Goal: Task Accomplishment & Management: Complete application form

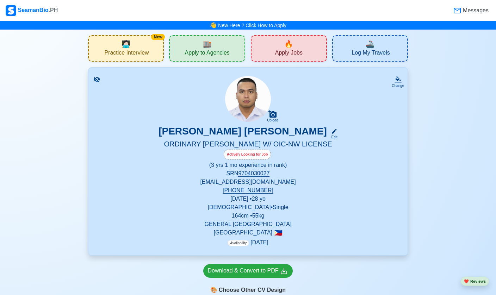
click at [194, 45] on div "🏬 Apply to Agencies" at bounding box center [207, 48] width 76 height 26
click at [270, 47] on div "🔥 Apply Jobs" at bounding box center [289, 48] width 76 height 26
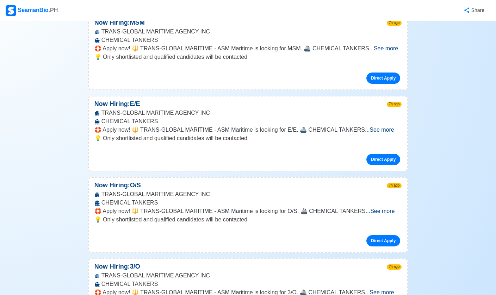
scroll to position [593, 0]
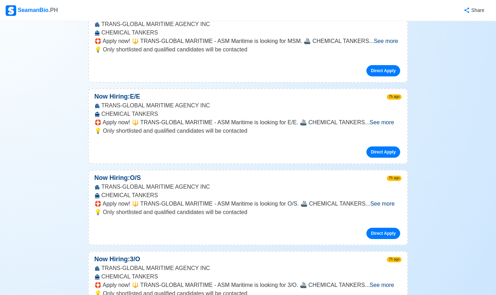
click at [385, 201] on span "See more" at bounding box center [382, 204] width 24 height 6
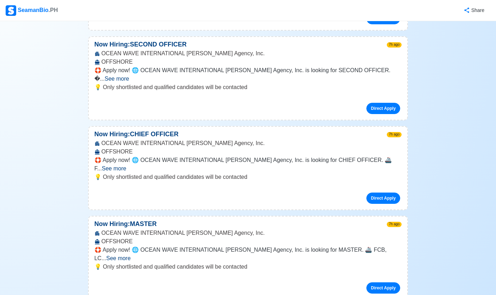
scroll to position [2272, 0]
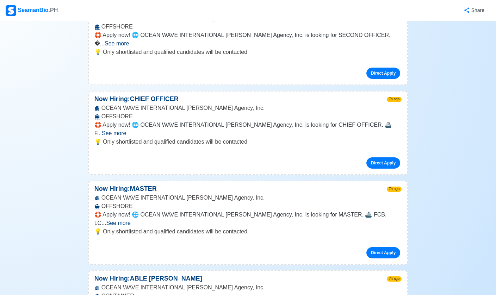
scroll to position [2309, 0]
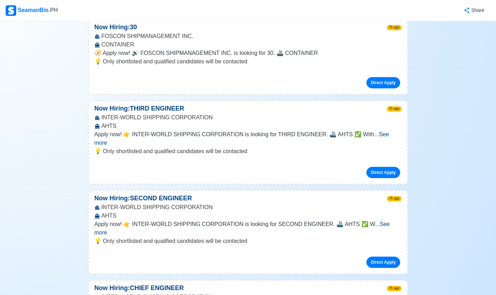
scroll to position [4079, 0]
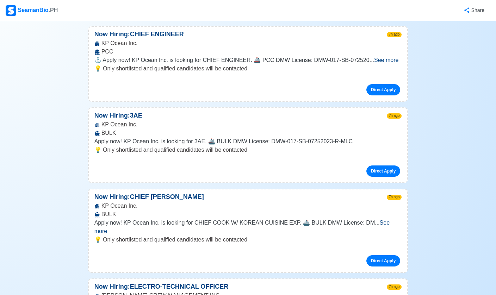
scroll to position [4902, 0]
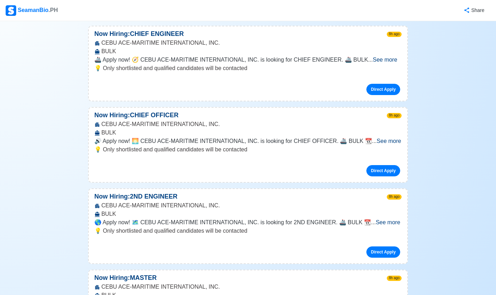
scroll to position [6420, 0]
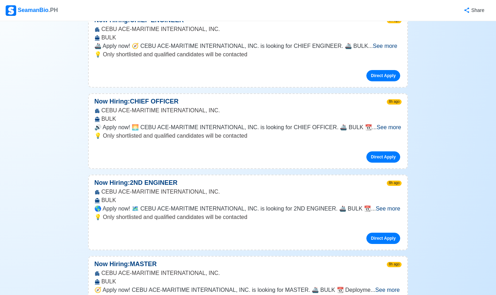
scroll to position [6428, 0]
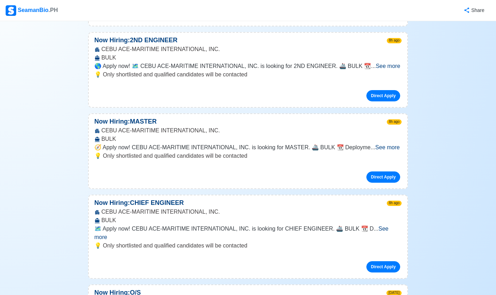
scroll to position [6570, 0]
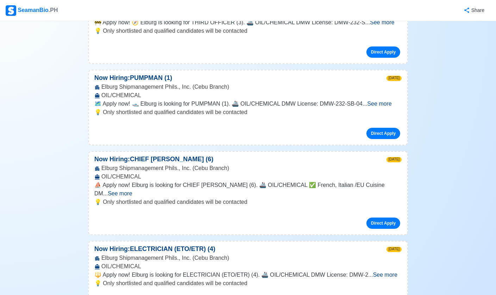
scroll to position [7256, 0]
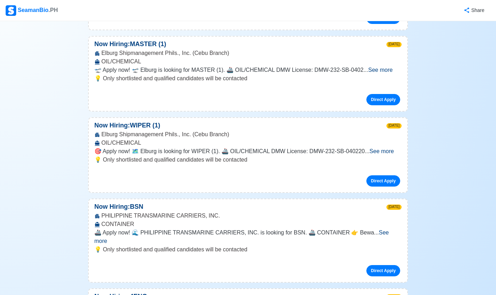
scroll to position [7838, 0]
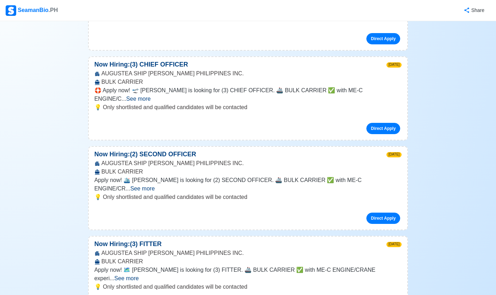
scroll to position [9149, 0]
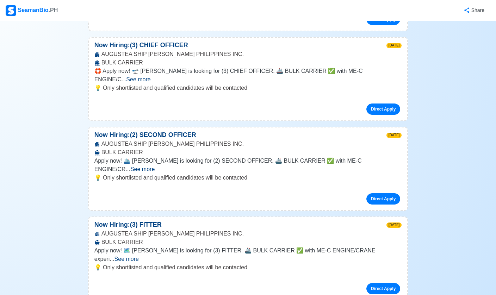
scroll to position [9172, 0]
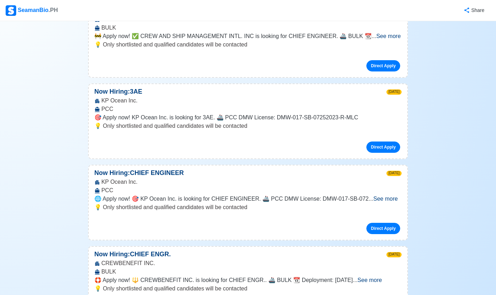
scroll to position [10129, 0]
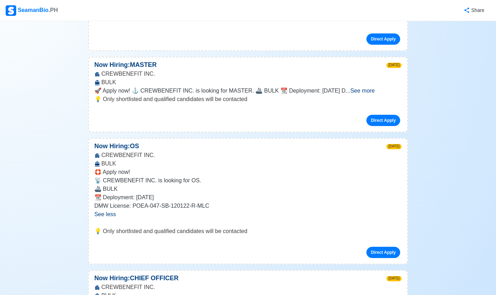
scroll to position [10566, 0]
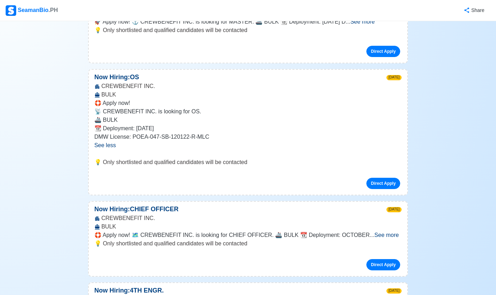
scroll to position [10628, 0]
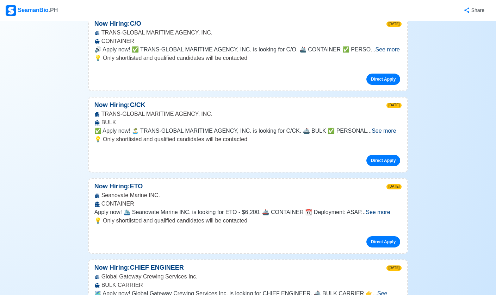
scroll to position [12641, 0]
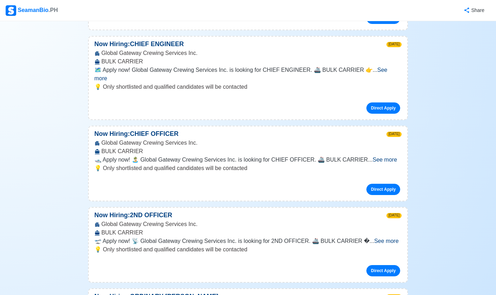
scroll to position [12863, 0]
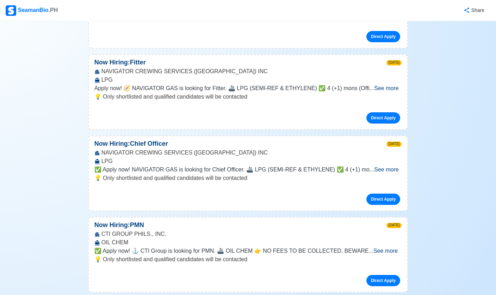
scroll to position [14466, 0]
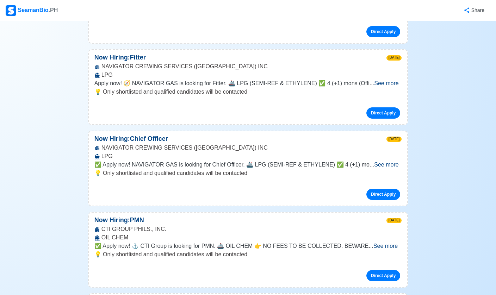
scroll to position [14482, 0]
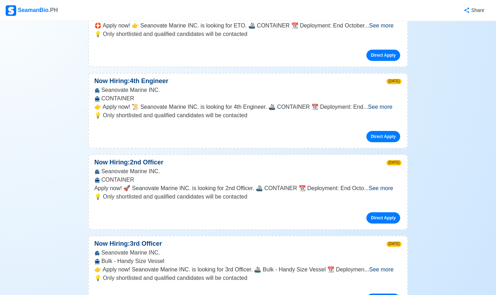
scroll to position [16038, 0]
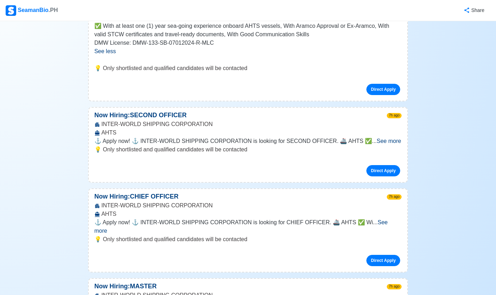
scroll to position [0, 0]
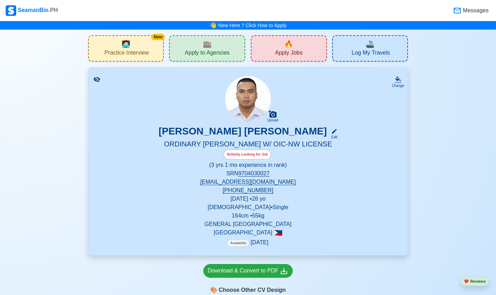
click at [231, 50] on div "🏬 Apply to Agencies" at bounding box center [207, 48] width 76 height 26
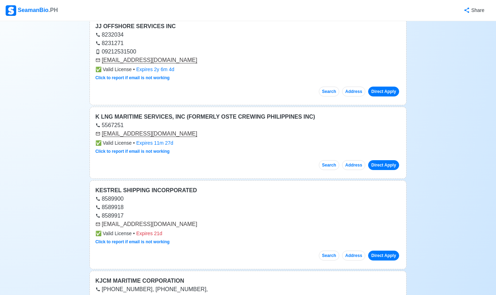
scroll to position [166, 0]
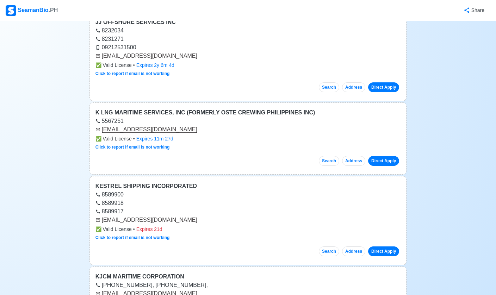
click at [388, 156] on link "Direct Apply" at bounding box center [383, 161] width 31 height 10
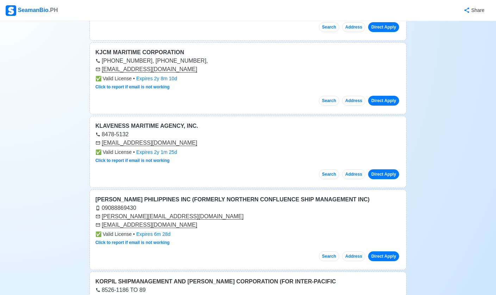
scroll to position [397, 0]
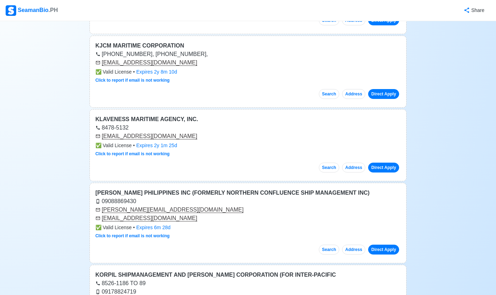
click at [383, 249] on link "Direct Apply" at bounding box center [383, 250] width 31 height 10
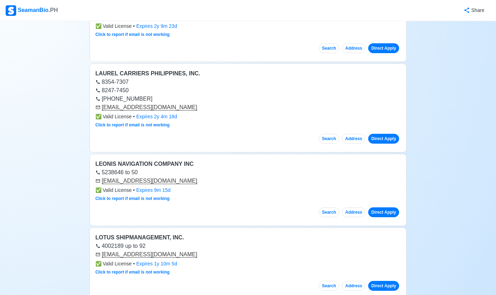
scroll to position [862, 0]
click at [389, 209] on link "Direct Apply" at bounding box center [383, 212] width 31 height 10
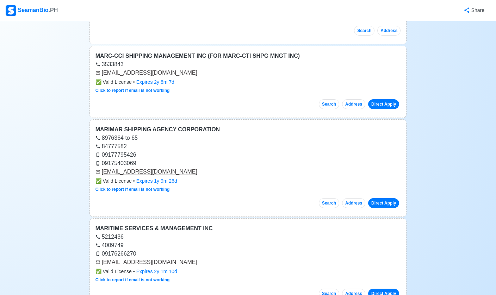
scroll to position [1759, 0]
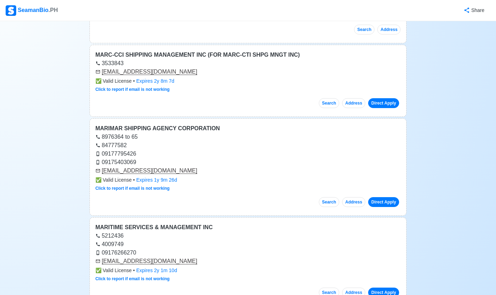
click at [386, 197] on link "Direct Apply" at bounding box center [383, 202] width 31 height 10
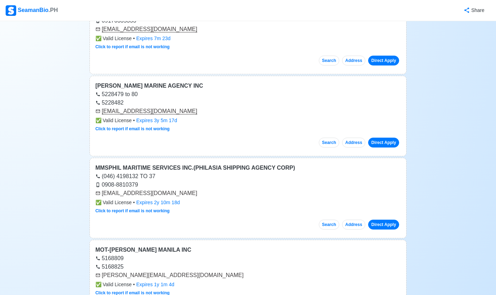
scroll to position [2994, 0]
click at [390, 137] on link "Direct Apply" at bounding box center [383, 142] width 31 height 10
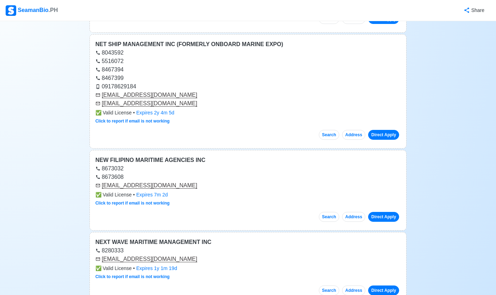
scroll to position [4113, 0]
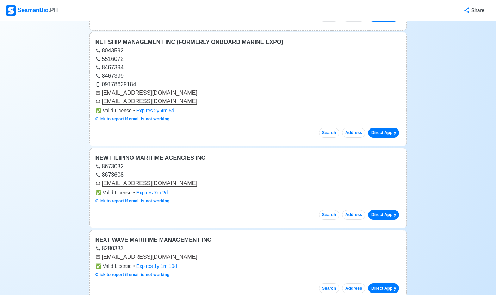
click at [389, 204] on div "Direct Apply" at bounding box center [382, 212] width 35 height 16
click at [384, 211] on link "Direct Apply" at bounding box center [383, 215] width 31 height 10
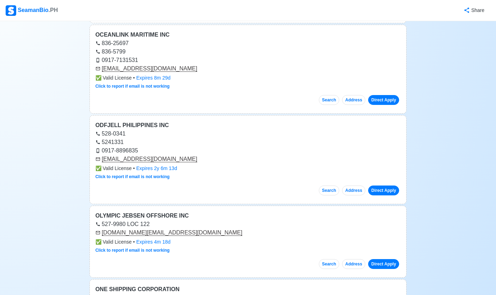
scroll to position [5174, 0]
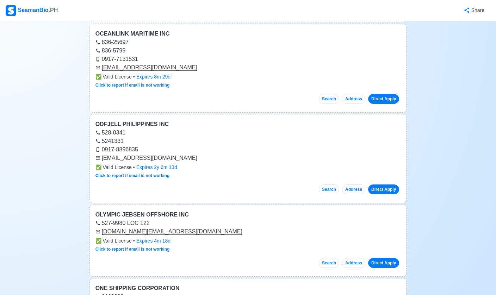
click at [380, 187] on link "Direct Apply" at bounding box center [383, 190] width 31 height 10
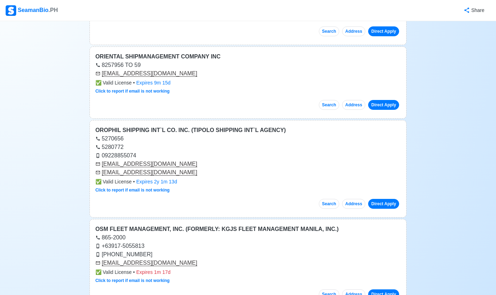
scroll to position [5617, 0]
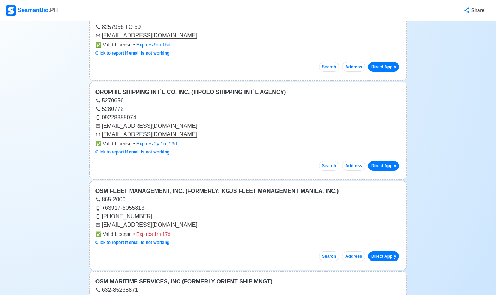
click at [293, 213] on div "[PHONE_NUMBER]" at bounding box center [249, 217] width 306 height 8
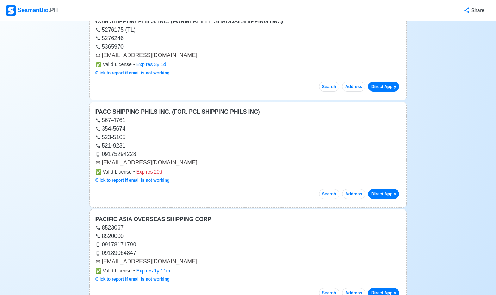
scroll to position [5962, 0]
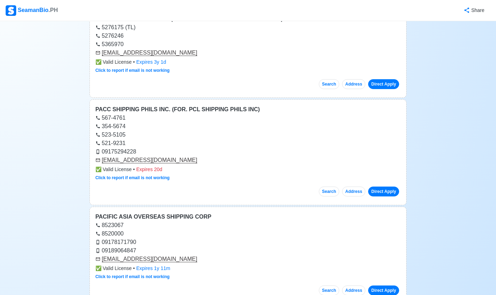
click at [390, 189] on link "Direct Apply" at bounding box center [383, 192] width 31 height 10
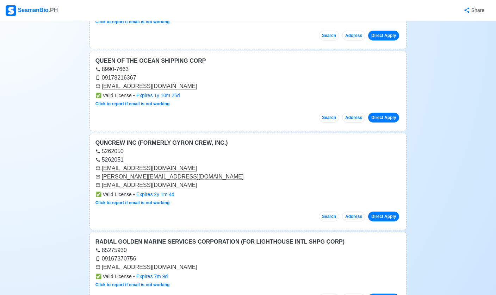
scroll to position [7849, 0]
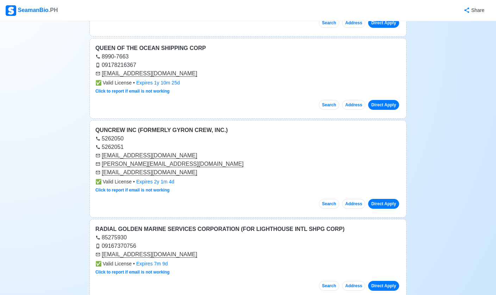
click at [390, 199] on link "Direct Apply" at bounding box center [383, 204] width 31 height 10
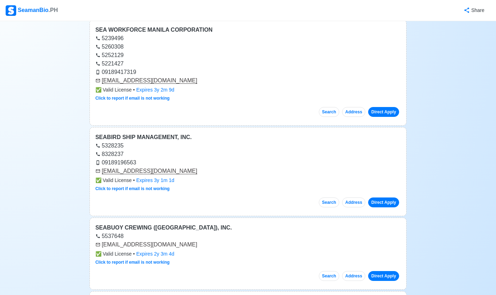
scroll to position [9170, 0]
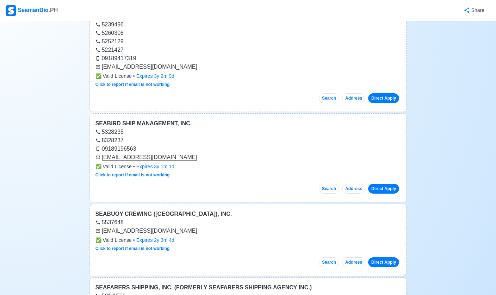
click at [385, 186] on link "Direct Apply" at bounding box center [383, 189] width 31 height 10
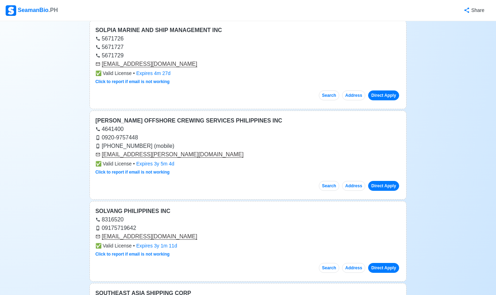
scroll to position [10272, 0]
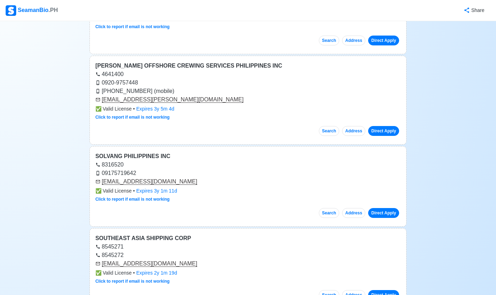
click at [389, 211] on link "Direct Apply" at bounding box center [383, 213] width 31 height 10
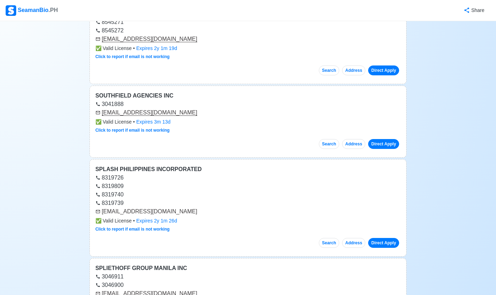
scroll to position [10500, 0]
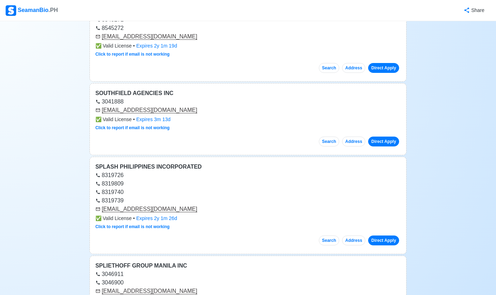
click at [390, 142] on link "Direct Apply" at bounding box center [383, 142] width 31 height 10
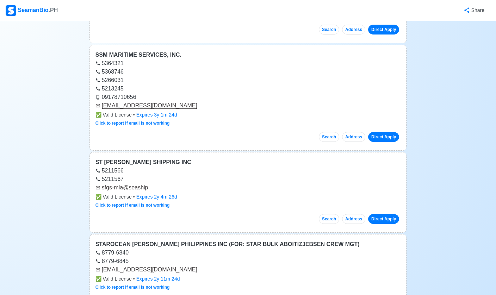
scroll to position [10794, 0]
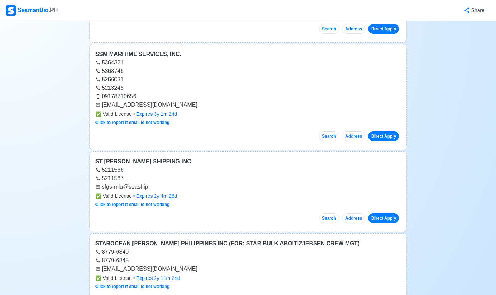
click at [390, 134] on link "Direct Apply" at bounding box center [383, 136] width 31 height 10
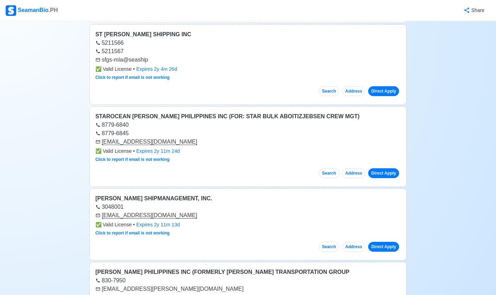
scroll to position [10924, 0]
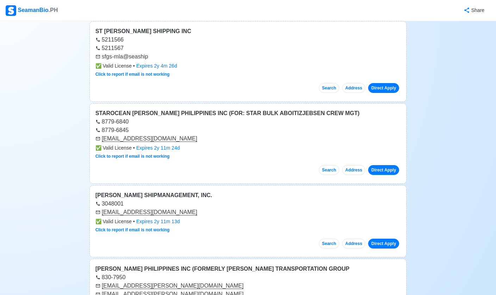
click at [390, 168] on link "Direct Apply" at bounding box center [383, 170] width 31 height 10
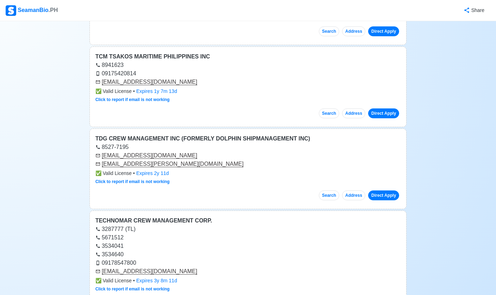
scroll to position [11994, 0]
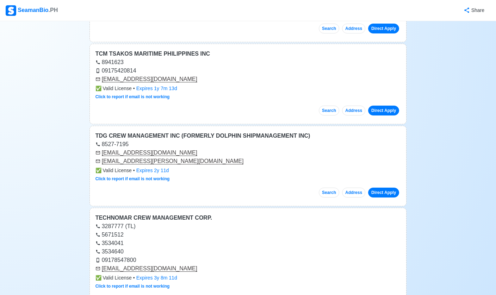
click at [389, 192] on link "Direct Apply" at bounding box center [383, 193] width 31 height 10
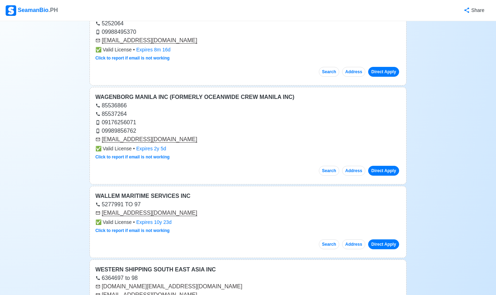
scroll to position [14541, 0]
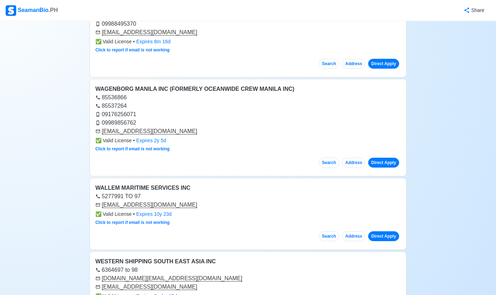
click at [393, 162] on link "Direct Apply" at bounding box center [383, 163] width 31 height 10
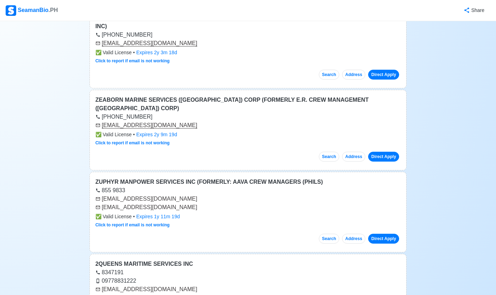
scroll to position [14941, 0]
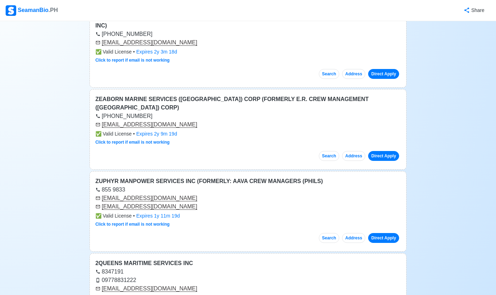
click at [390, 151] on link "Direct Apply" at bounding box center [383, 156] width 31 height 10
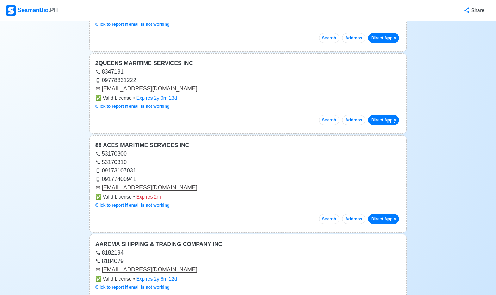
scroll to position [15142, 0]
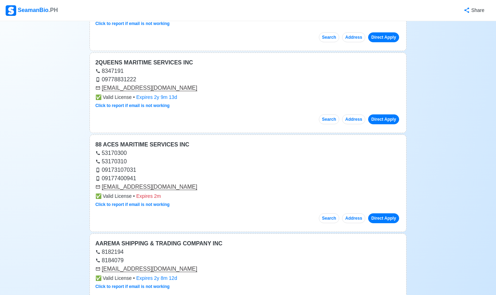
click at [390, 214] on link "Direct Apply" at bounding box center [383, 219] width 31 height 10
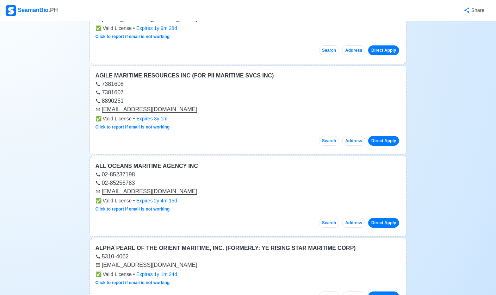
scroll to position [15773, 0]
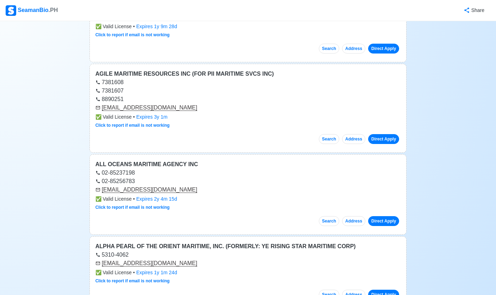
click at [392, 216] on link "Direct Apply" at bounding box center [383, 221] width 31 height 10
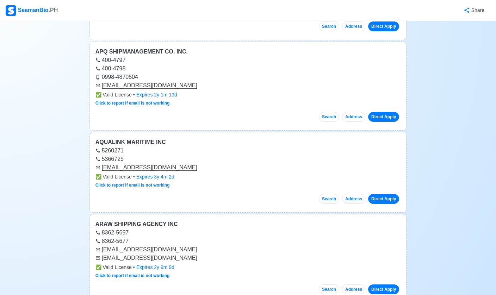
scroll to position [16624, 0]
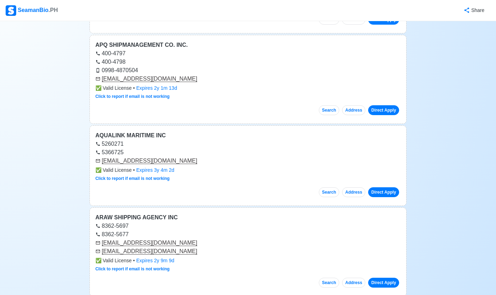
click at [389, 278] on link "Direct Apply" at bounding box center [383, 283] width 31 height 10
click at [358, 278] on button "Address" at bounding box center [353, 283] width 23 height 10
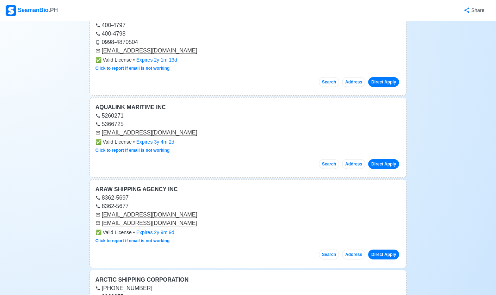
click at [355, 250] on button "Address" at bounding box center [353, 255] width 23 height 10
